Goal: Navigation & Orientation: Go to known website

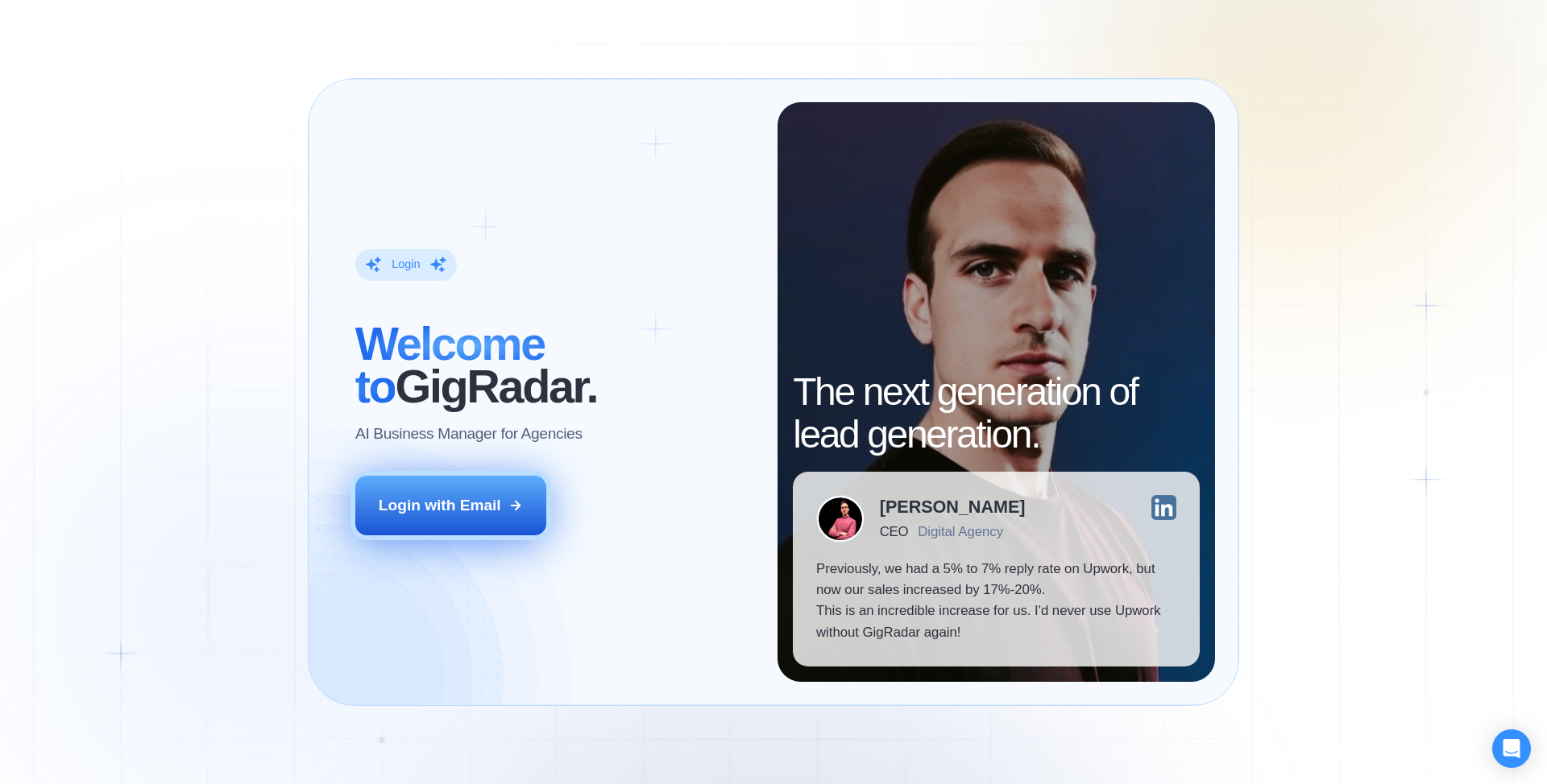
click at [451, 506] on div "Login with Email" at bounding box center [440, 506] width 123 height 21
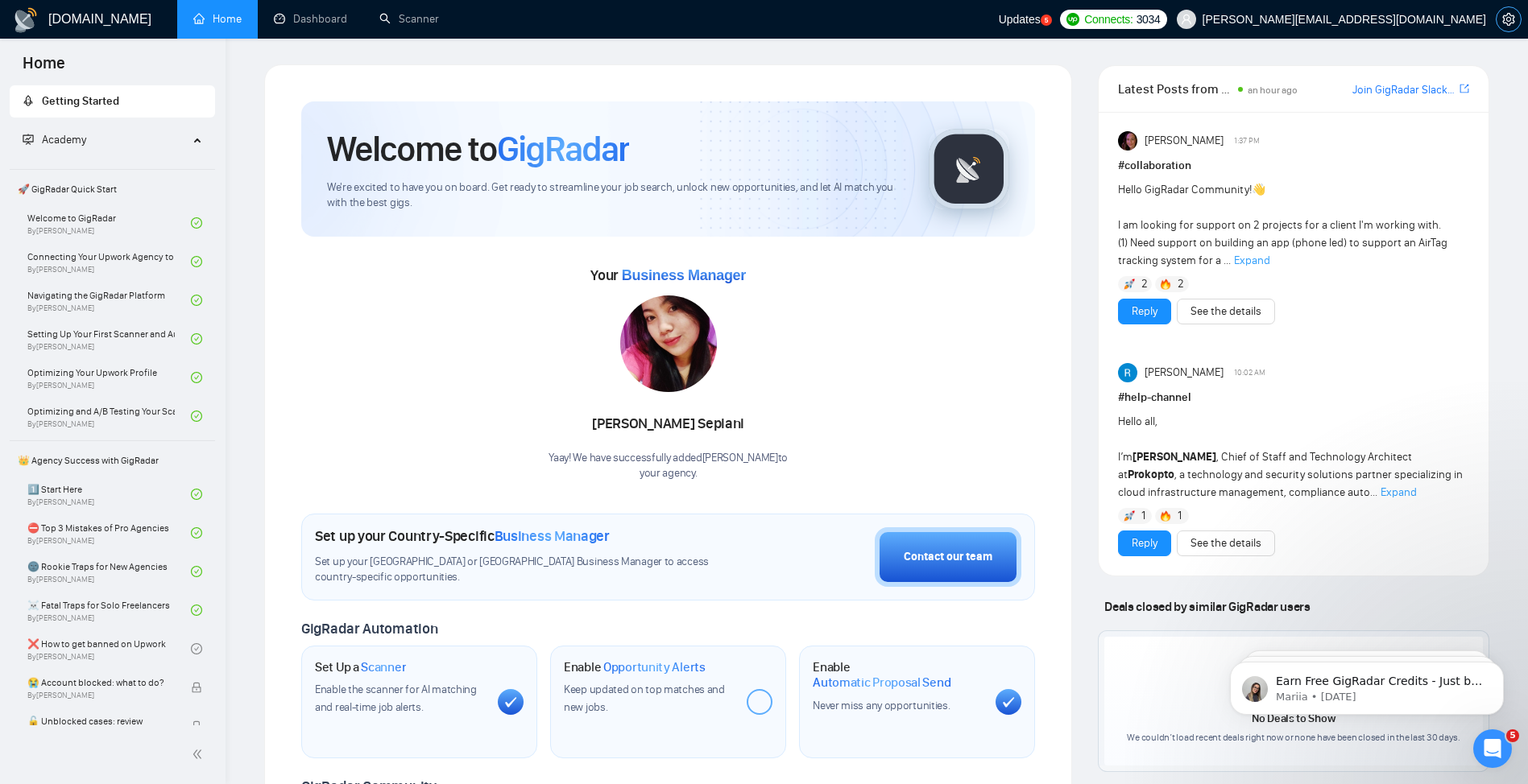
click at [1507, 21] on icon "setting" at bounding box center [1508, 19] width 13 height 13
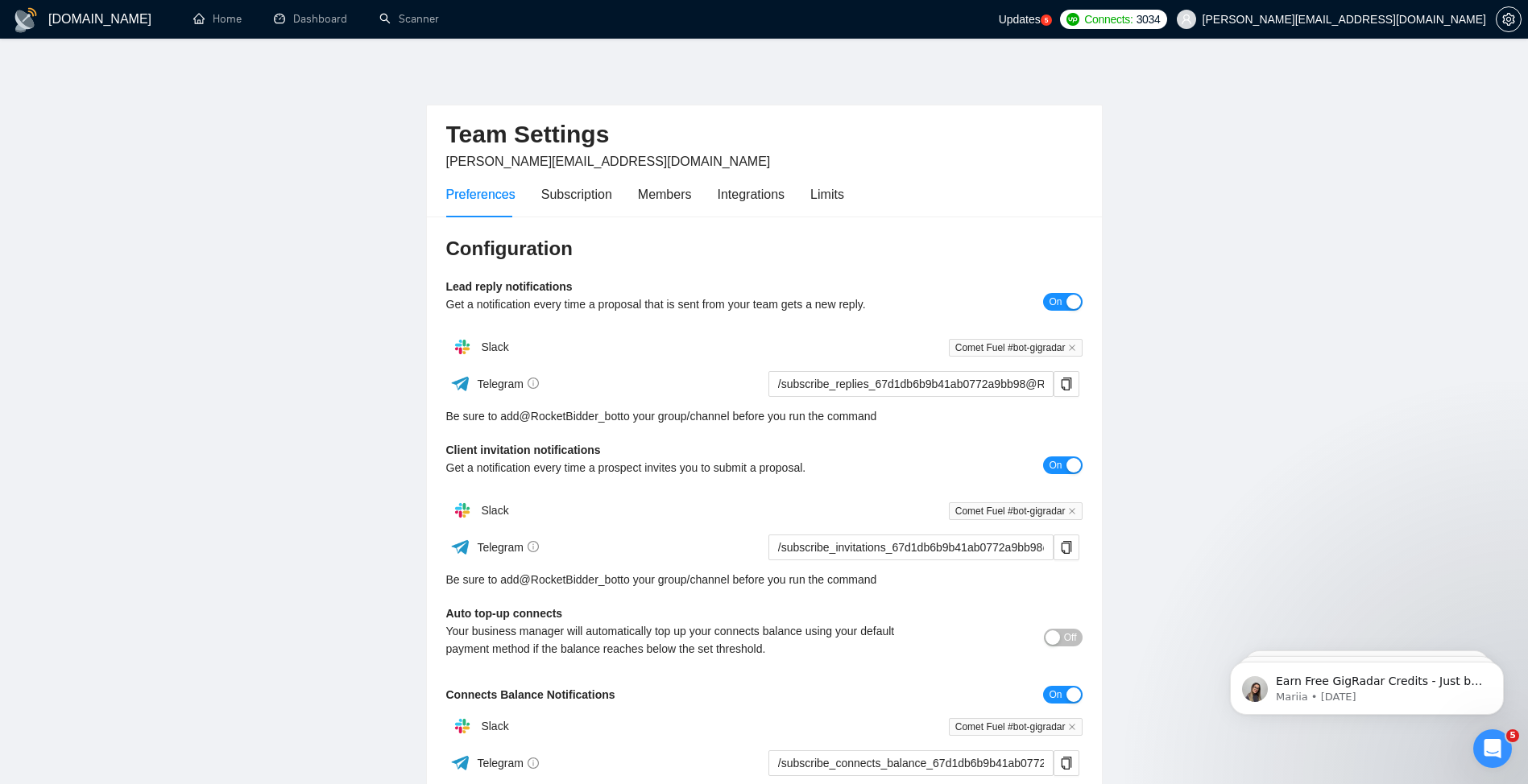
click at [1041, 20] on span "Updates" at bounding box center [1020, 19] width 42 height 13
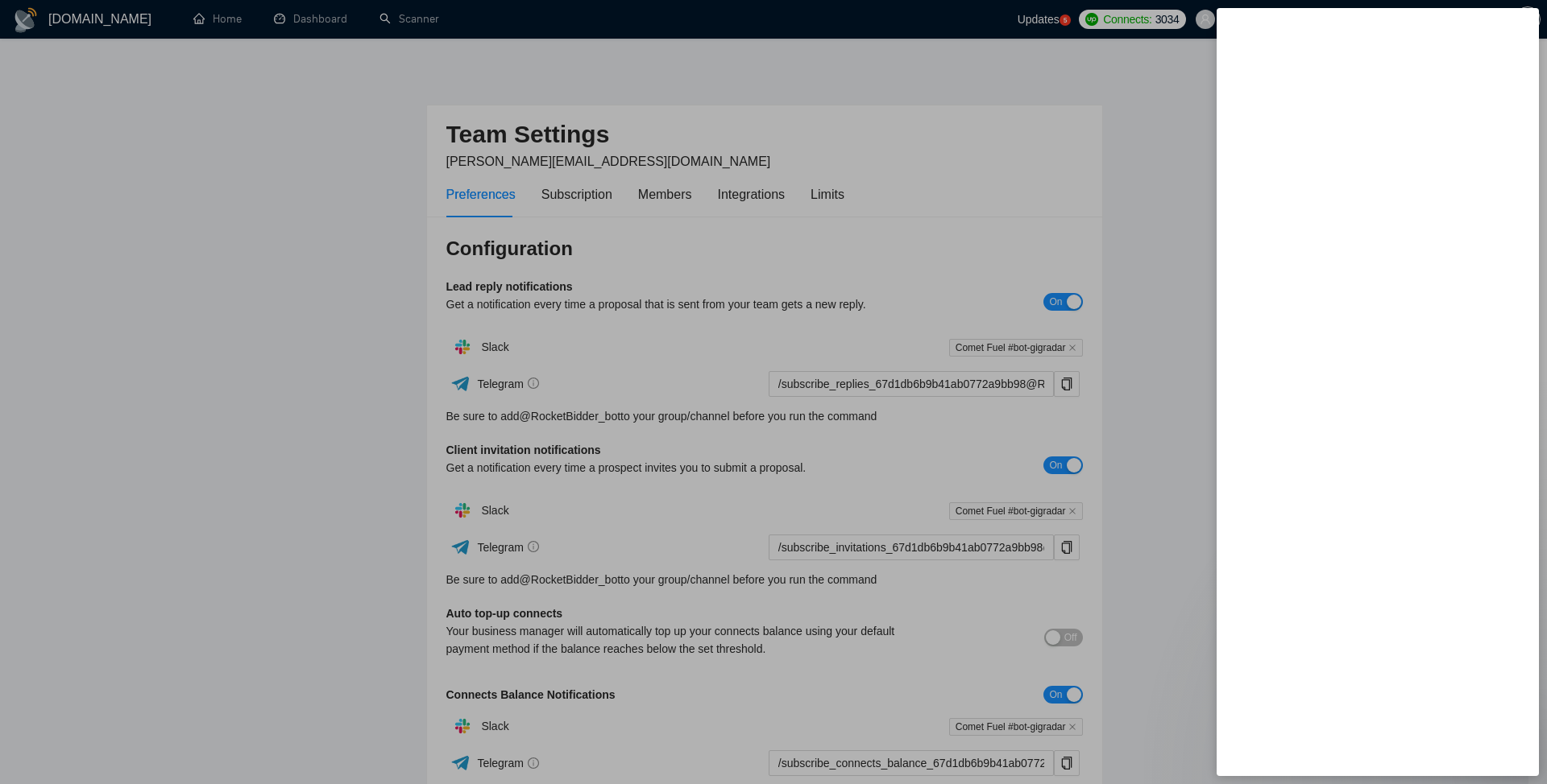
click at [1184, 125] on div at bounding box center [774, 392] width 1547 height 784
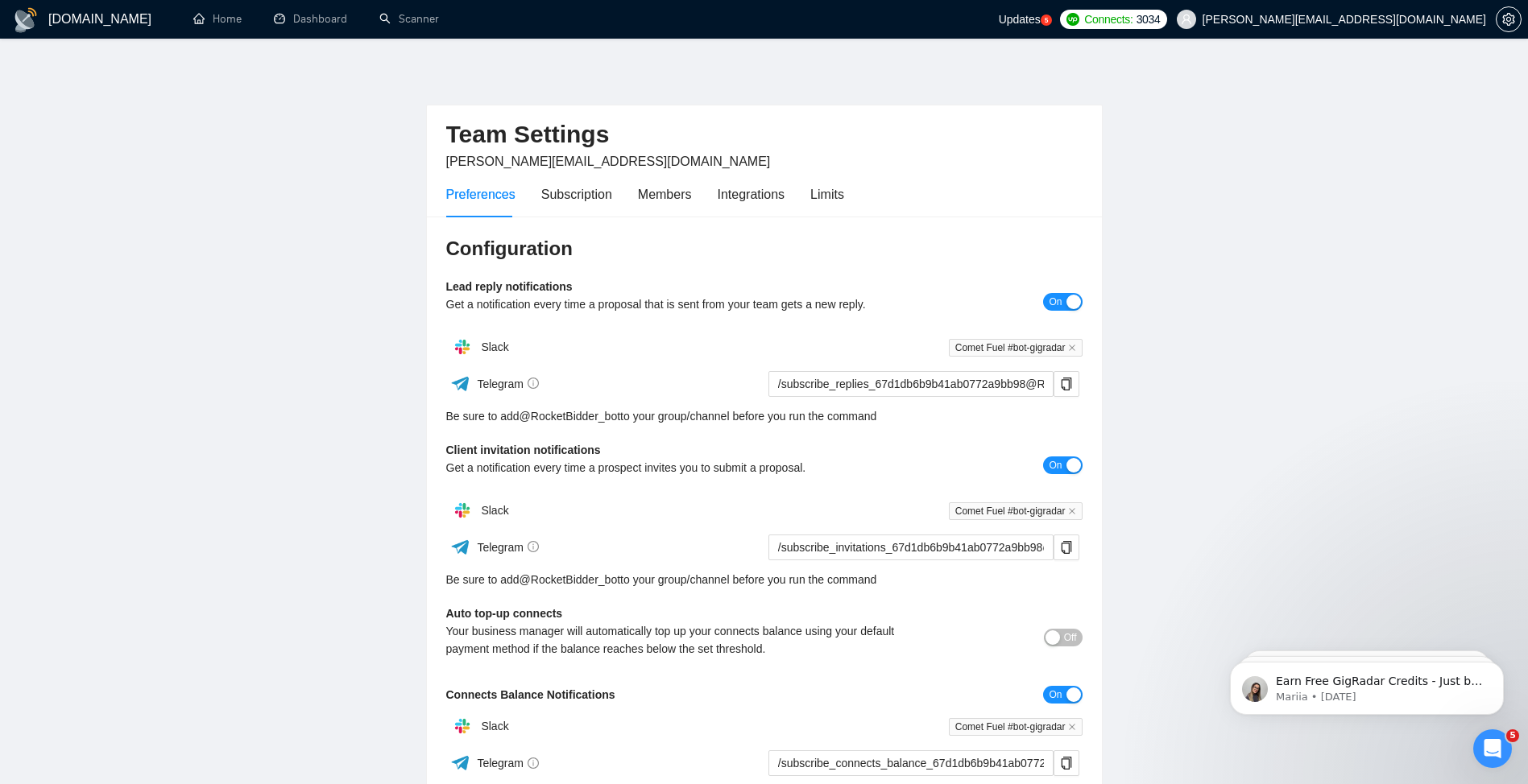
click at [1041, 23] on span "Updates" at bounding box center [1020, 19] width 42 height 13
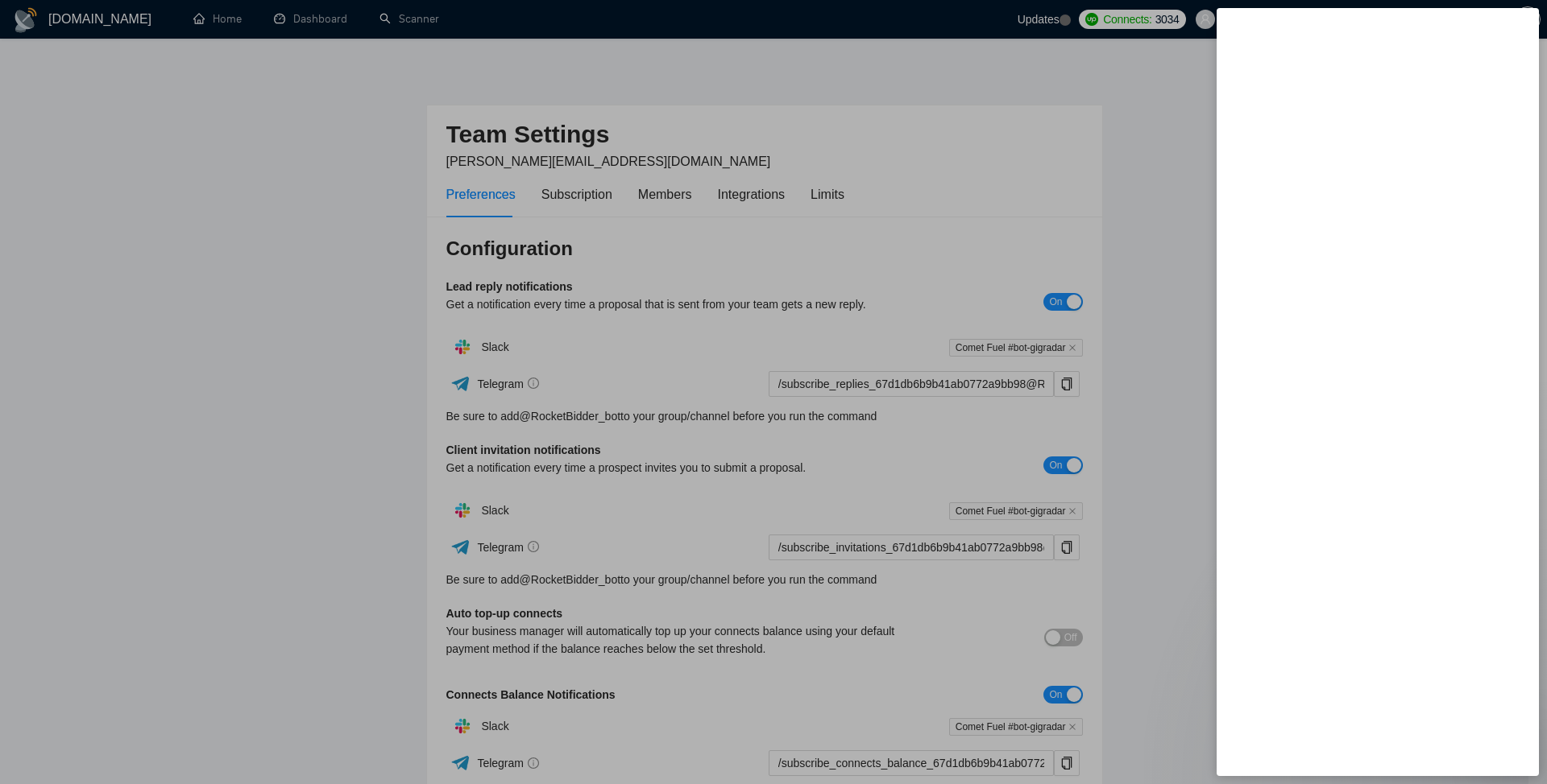
click at [317, 22] on div at bounding box center [774, 392] width 1547 height 784
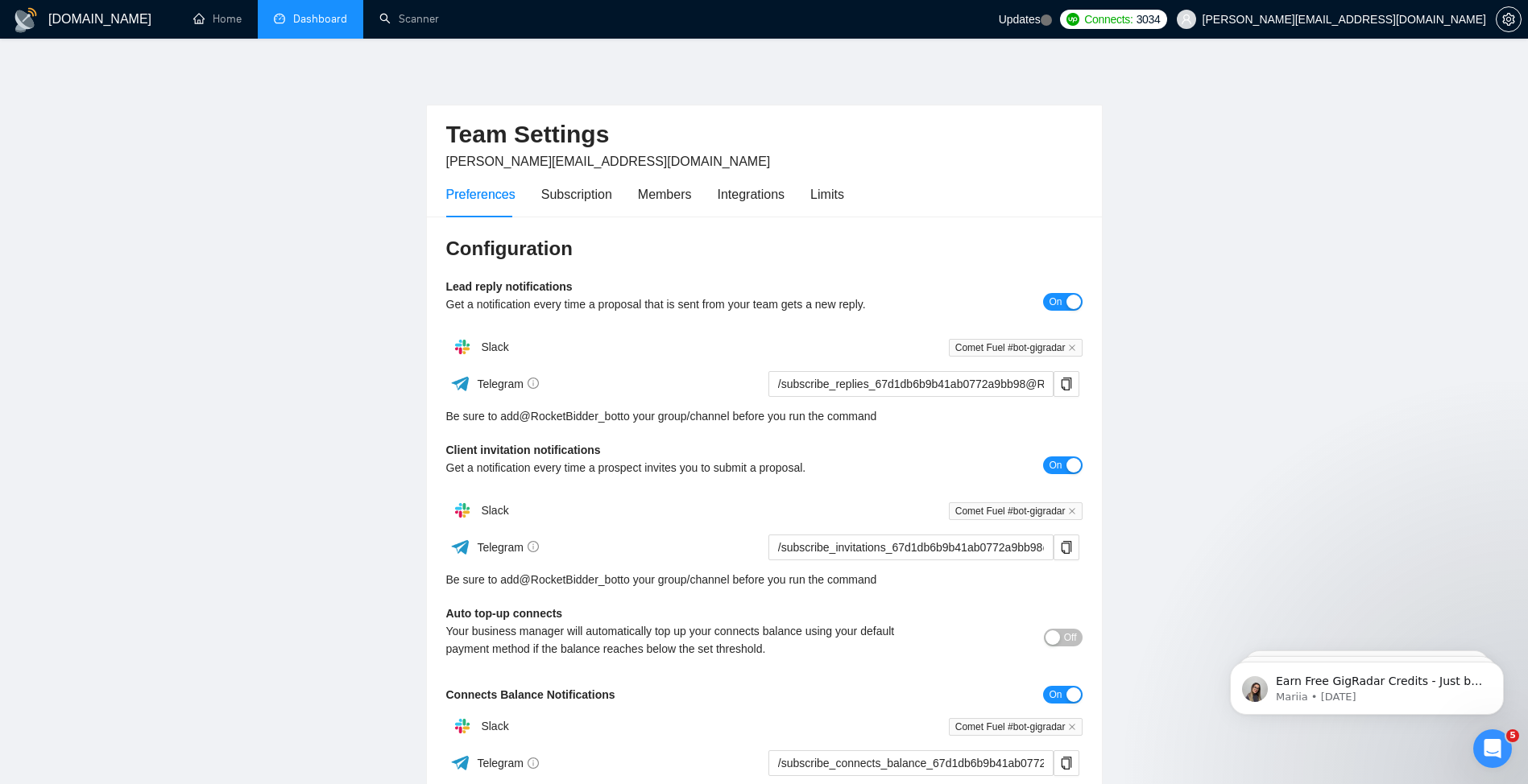
click at [317, 22] on link "Dashboard" at bounding box center [310, 19] width 73 height 13
